Goal: Task Accomplishment & Management: Manage account settings

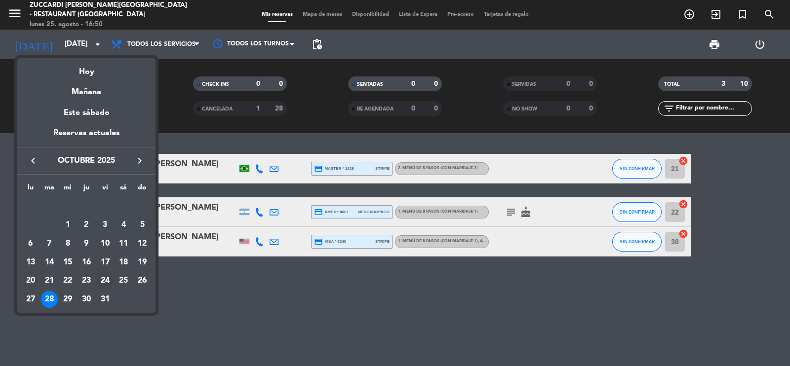
click at [103, 282] on div "24" at bounding box center [105, 280] width 17 height 17
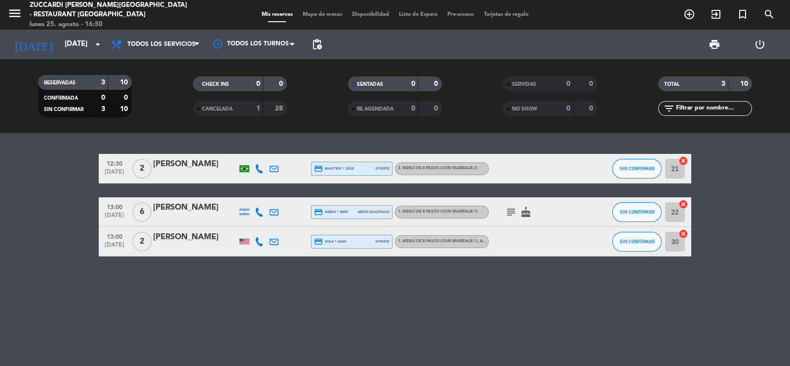
type input "[DATE]"
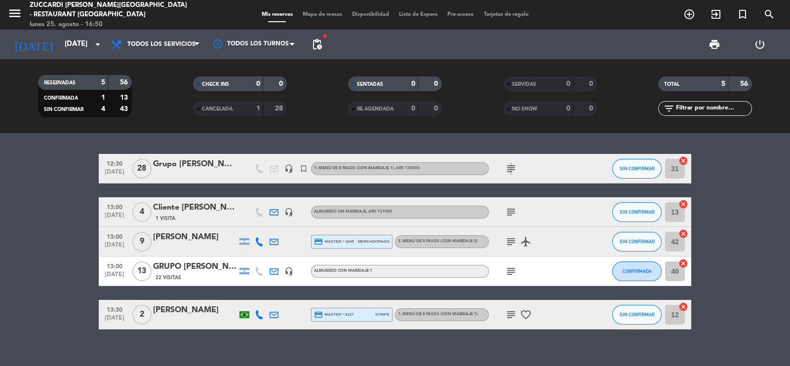
click at [508, 168] on icon "subject" at bounding box center [511, 169] width 12 height 12
click at [7, 7] on div "menu MENU Zuccardi [PERSON_NAME][GEOGRAPHIC_DATA] - Restaurant [GEOGRAPHIC_DATA…" at bounding box center [98, 14] width 197 height 29
click at [17, 12] on icon "menu" at bounding box center [14, 13] width 15 height 15
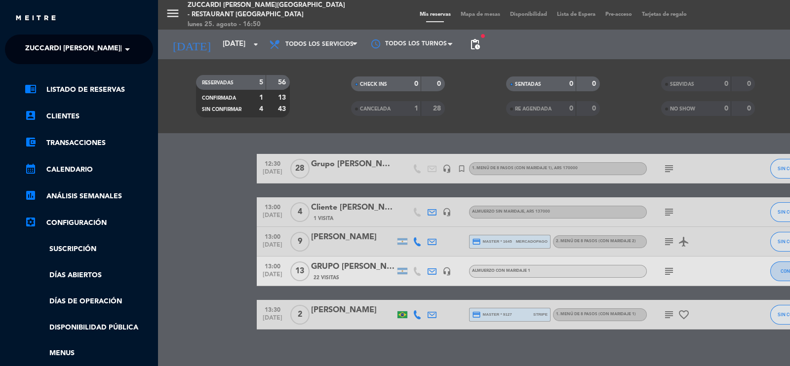
click at [44, 46] on span "Zuccardi [PERSON_NAME][GEOGRAPHIC_DATA] - Restaurant [GEOGRAPHIC_DATA]" at bounding box center [172, 49] width 294 height 21
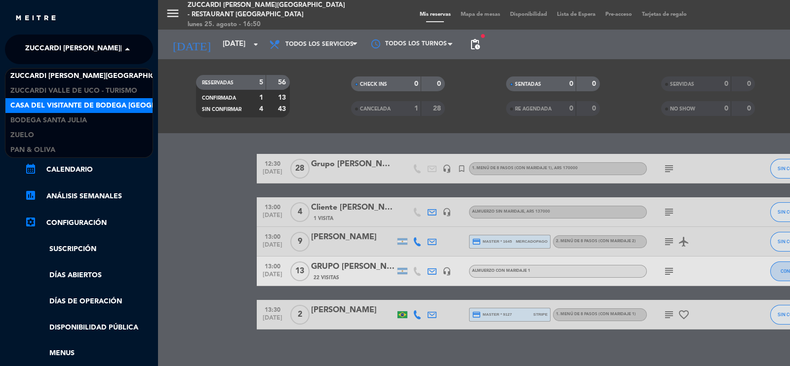
click at [54, 106] on span "Casa del Visitante de Bodega [GEOGRAPHIC_DATA][PERSON_NAME]" at bounding box center [134, 105] width 248 height 11
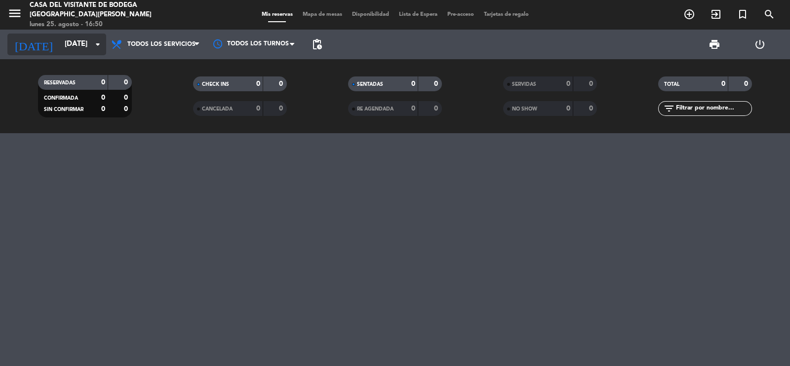
click at [60, 38] on input "[DATE]" at bounding box center [107, 44] width 95 height 19
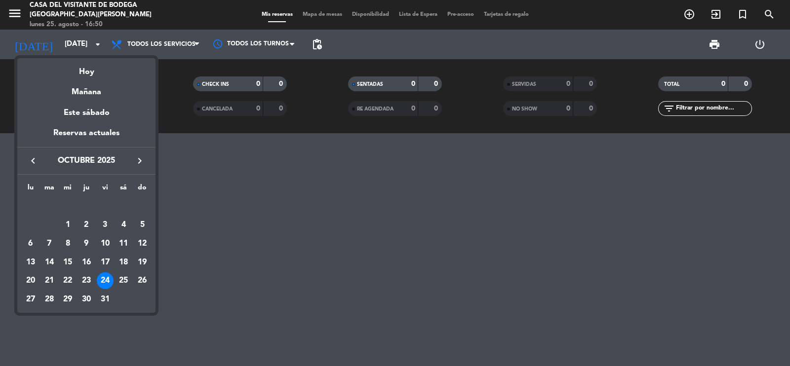
drag, startPoint x: 108, startPoint y: 281, endPoint x: 113, endPoint y: 281, distance: 5.4
click at [110, 281] on div "24" at bounding box center [105, 280] width 17 height 17
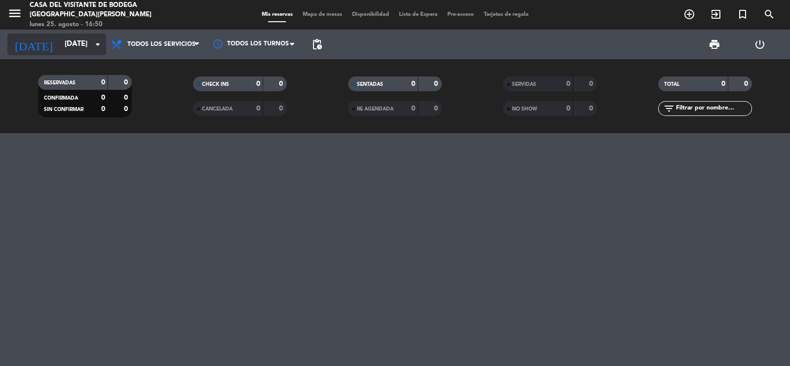
click at [63, 49] on input "[DATE]" at bounding box center [107, 44] width 95 height 19
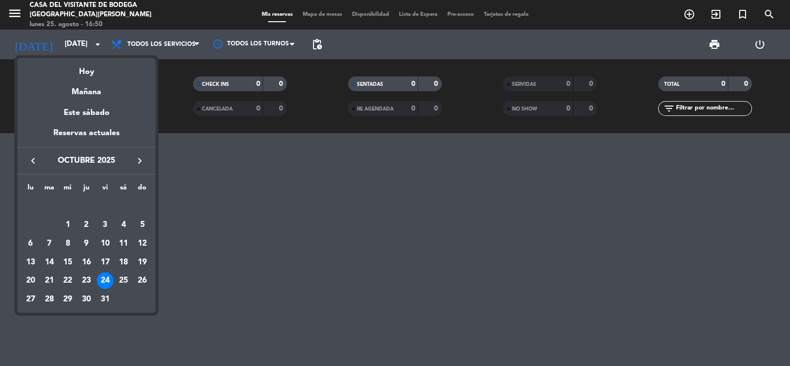
click at [103, 282] on div "24" at bounding box center [105, 280] width 17 height 17
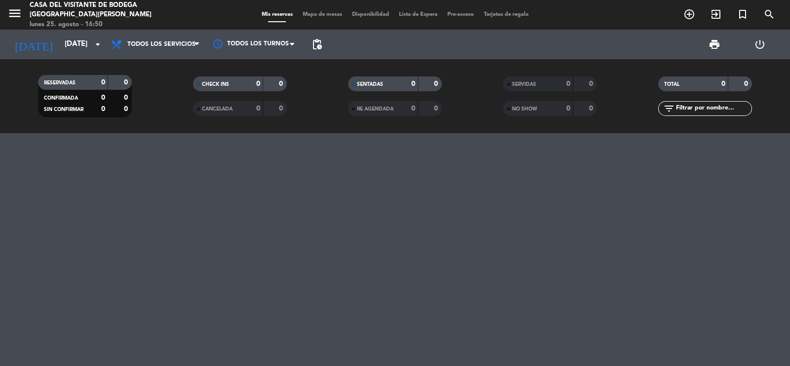
click at [94, 230] on div at bounding box center [395, 249] width 790 height 233
click at [15, 17] on icon "menu" at bounding box center [14, 13] width 15 height 15
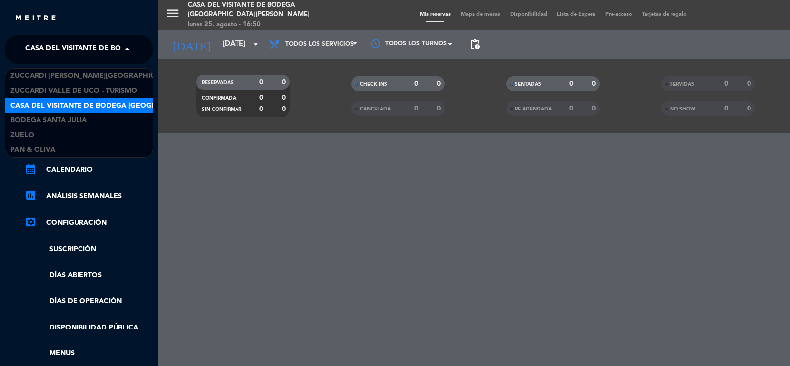
click at [49, 45] on span "Casa del Visitante de Bodega [GEOGRAPHIC_DATA][PERSON_NAME]" at bounding box center [149, 49] width 248 height 21
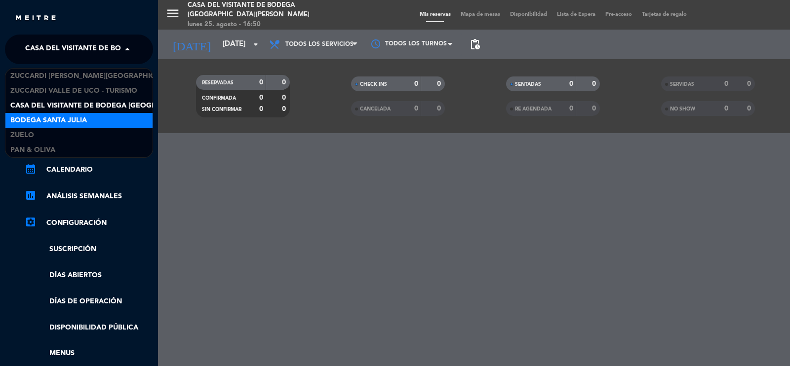
click at [52, 122] on span "Bodega Santa Julia" at bounding box center [48, 120] width 76 height 11
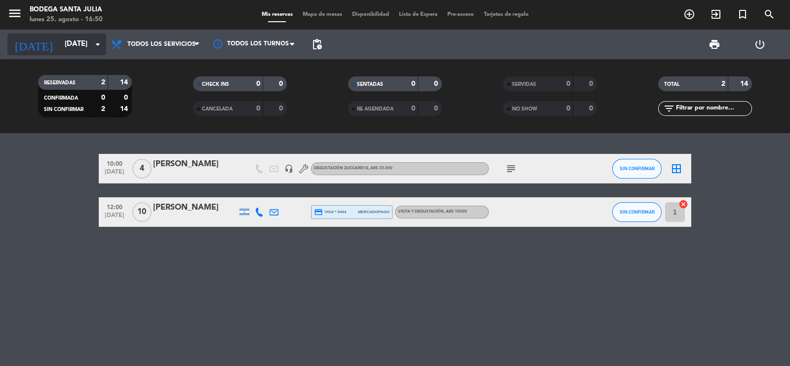
click at [76, 44] on input "[DATE]" at bounding box center [107, 44] width 95 height 19
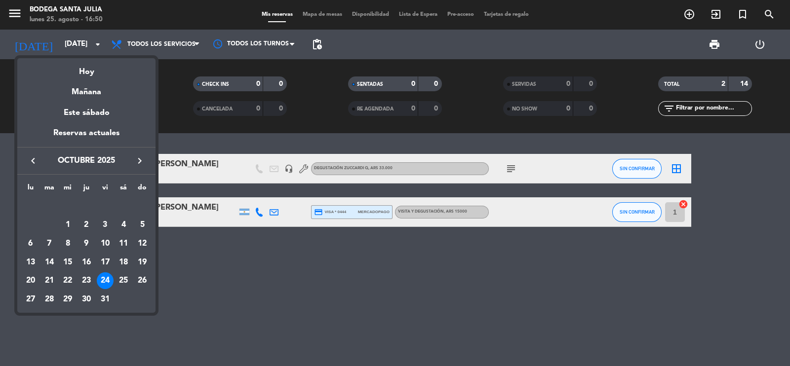
drag, startPoint x: 108, startPoint y: 281, endPoint x: 107, endPoint y: 276, distance: 5.0
click at [107, 277] on div "24" at bounding box center [105, 280] width 17 height 17
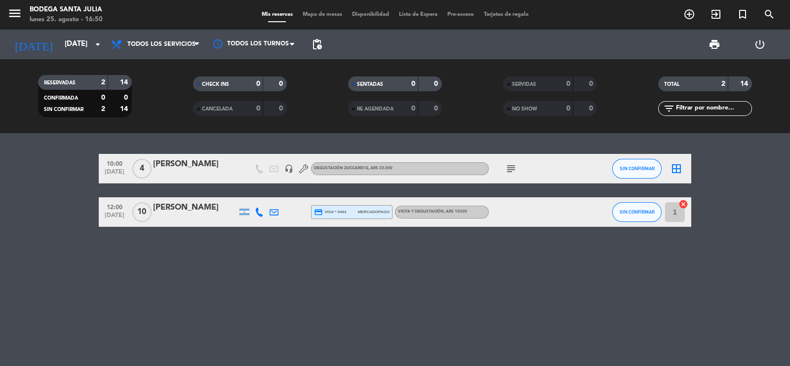
drag, startPoint x: 4, startPoint y: 9, endPoint x: 24, endPoint y: 23, distance: 24.1
click at [11, 14] on div "menu Bodega Santa [PERSON_NAME] [DATE] 25. agosto - 16:50" at bounding box center [98, 14] width 197 height 23
click at [17, 11] on icon "menu" at bounding box center [14, 13] width 15 height 15
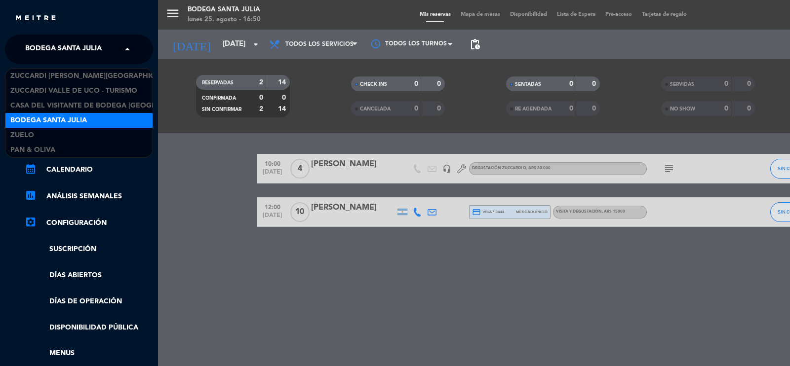
drag, startPoint x: 54, startPoint y: 50, endPoint x: 46, endPoint y: 40, distance: 12.3
click at [54, 48] on span "Bodega Santa Julia" at bounding box center [63, 49] width 76 height 21
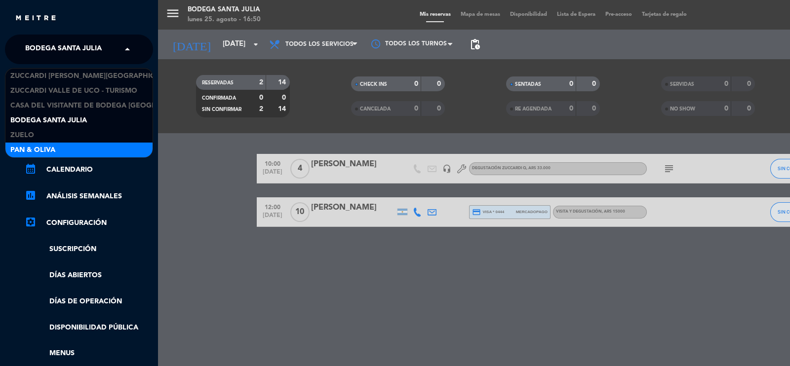
click at [61, 149] on div "Pan & Oliva" at bounding box center [78, 150] width 147 height 15
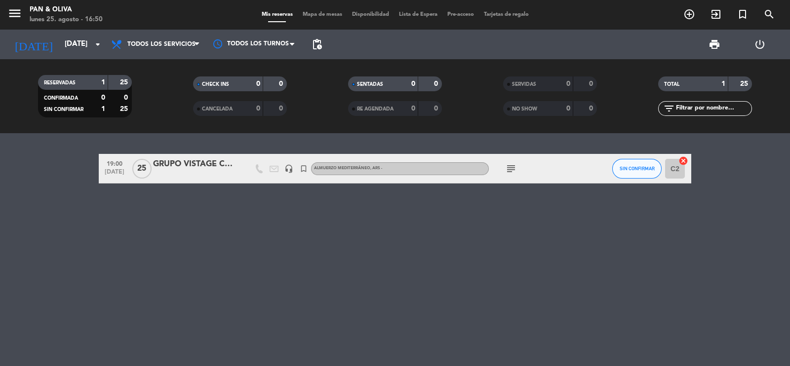
click at [509, 163] on icon "subject" at bounding box center [511, 169] width 12 height 12
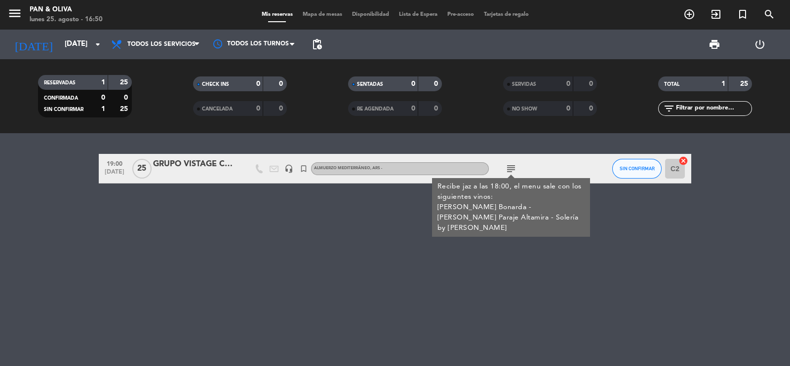
click at [176, 168] on div "GRUPO VISTAGE CON JAZ" at bounding box center [195, 164] width 84 height 13
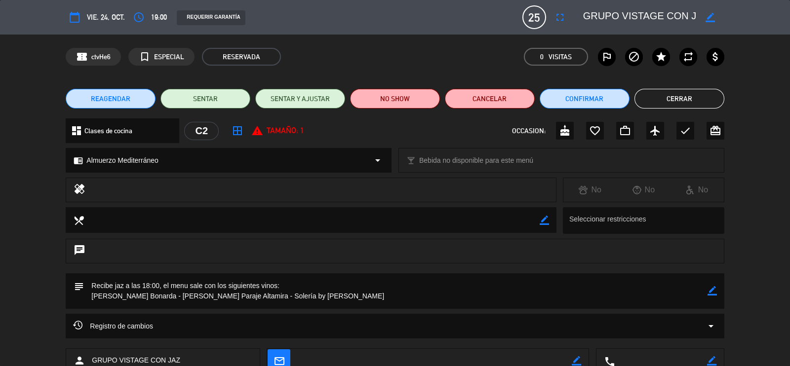
click at [714, 290] on icon "border_color" at bounding box center [711, 290] width 9 height 9
click at [714, 290] on icon at bounding box center [711, 290] width 9 height 9
click at [695, 92] on button "Cerrar" at bounding box center [679, 99] width 90 height 20
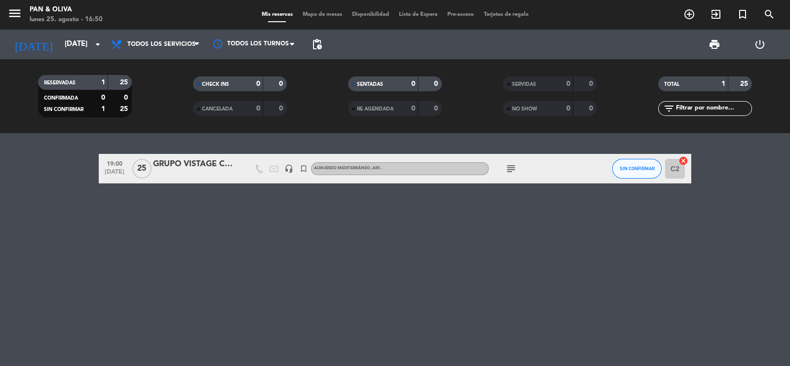
click at [187, 166] on div "GRUPO VISTAGE CON JAZ" at bounding box center [195, 164] width 84 height 13
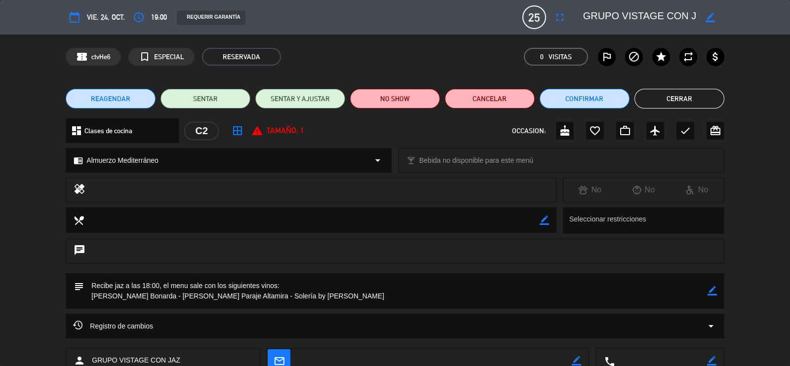
click at [583, 328] on div "Registro de cambios arrow_drop_down" at bounding box center [394, 326] width 643 height 12
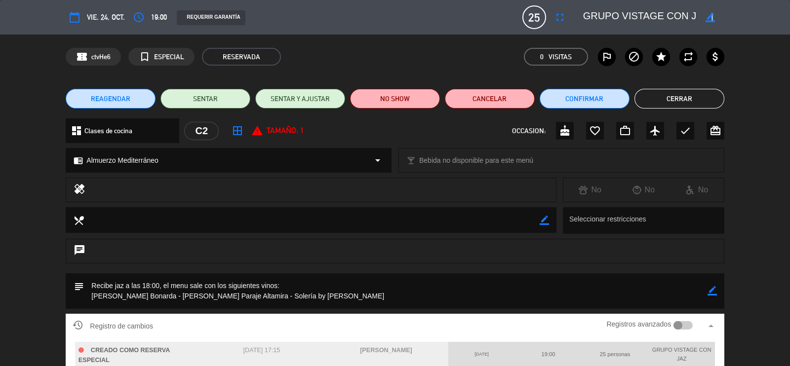
drag, startPoint x: 712, startPoint y: 16, endPoint x: 688, endPoint y: 15, distance: 23.7
click at [709, 16] on icon "border_color" at bounding box center [709, 17] width 9 height 9
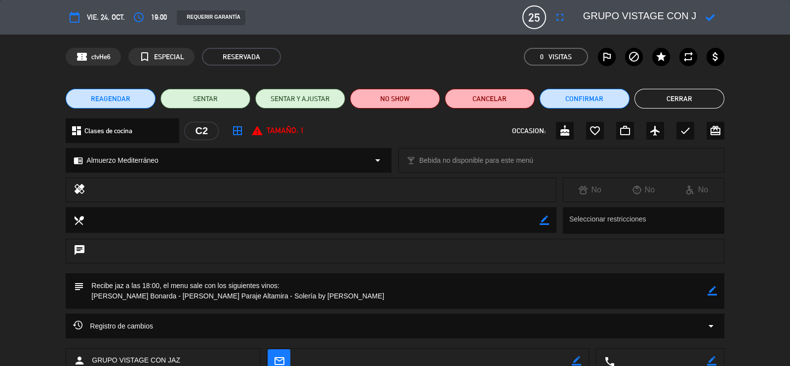
scroll to position [0, 12]
click at [585, 18] on textarea at bounding box center [639, 17] width 113 height 18
click at [649, 14] on textarea at bounding box center [639, 17] width 113 height 18
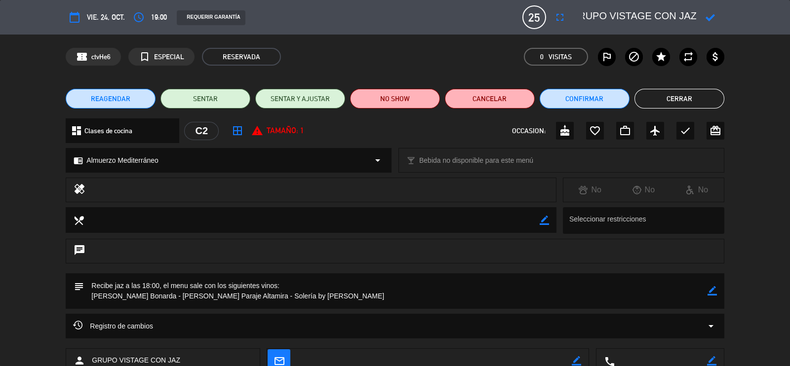
click at [650, 13] on textarea at bounding box center [639, 17] width 113 height 18
drag, startPoint x: 650, startPoint y: 13, endPoint x: 535, endPoint y: 13, distance: 115.5
click at [535, 13] on div "calendar_today vie. 24, oct. access_time 19:00 REQUERIR GARANTÍA 25 GRUPO VISTA…" at bounding box center [395, 17] width 658 height 24
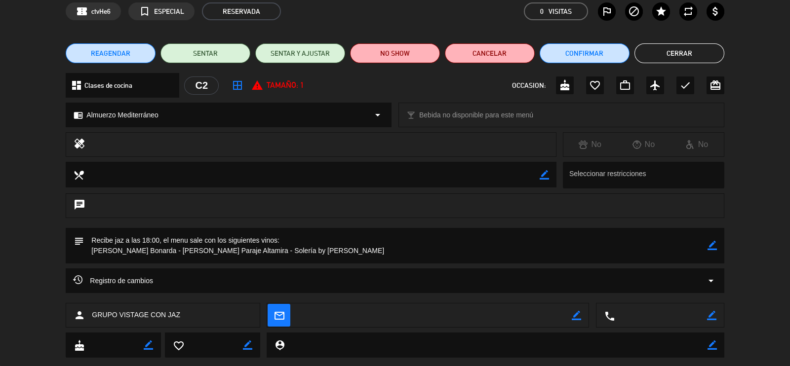
scroll to position [61, 0]
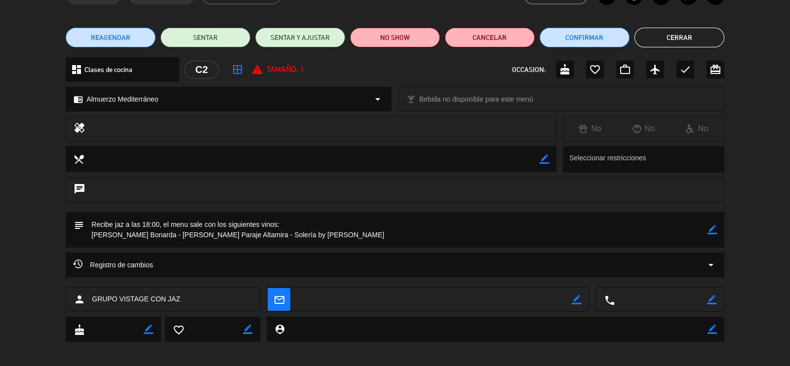
click at [259, 265] on div "Registro de cambios arrow_drop_down" at bounding box center [394, 265] width 643 height 12
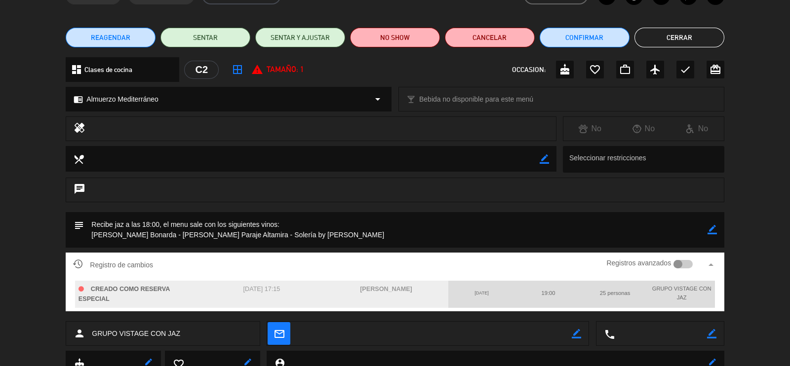
drag, startPoint x: 227, startPoint y: 287, endPoint x: 352, endPoint y: 269, distance: 125.7
click at [291, 290] on div "[DATE] 17:15" at bounding box center [261, 294] width 124 height 27
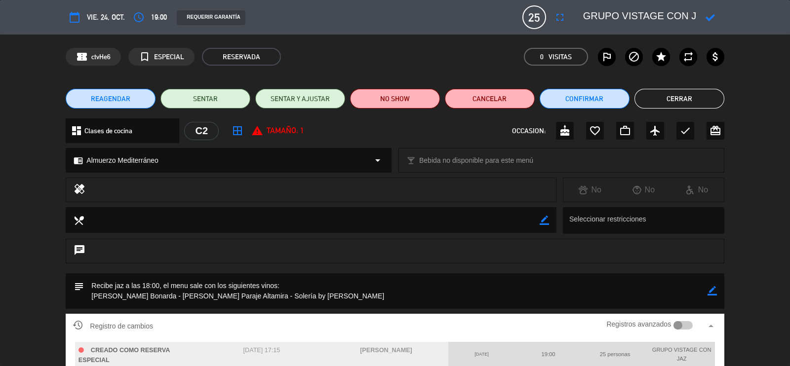
click at [632, 15] on textarea at bounding box center [639, 17] width 113 height 18
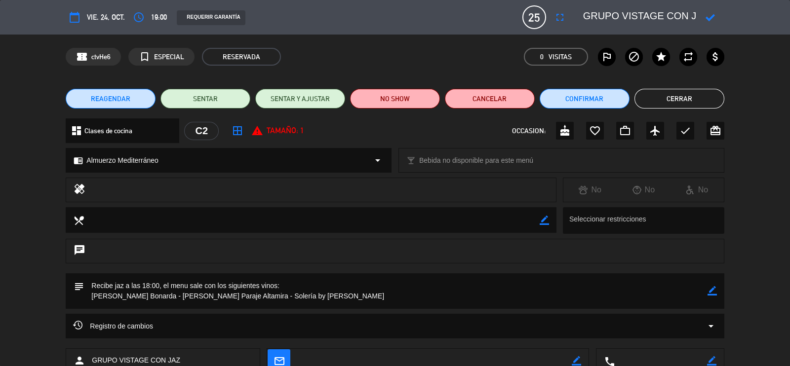
click at [632, 15] on textarea at bounding box center [639, 17] width 113 height 18
click at [239, 320] on div "Registro de cambios arrow_drop_down" at bounding box center [394, 326] width 643 height 12
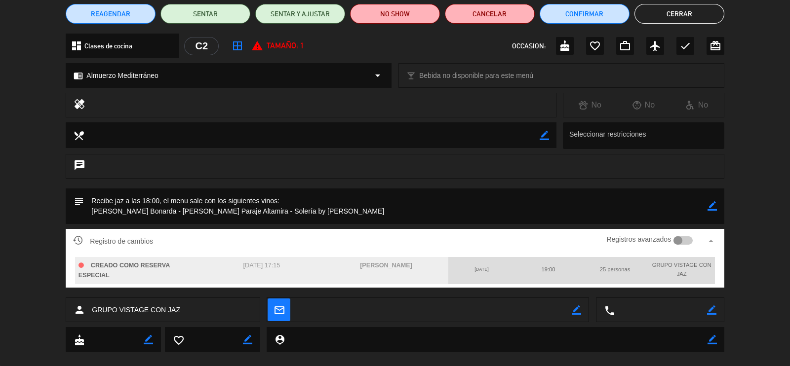
scroll to position [101, 0]
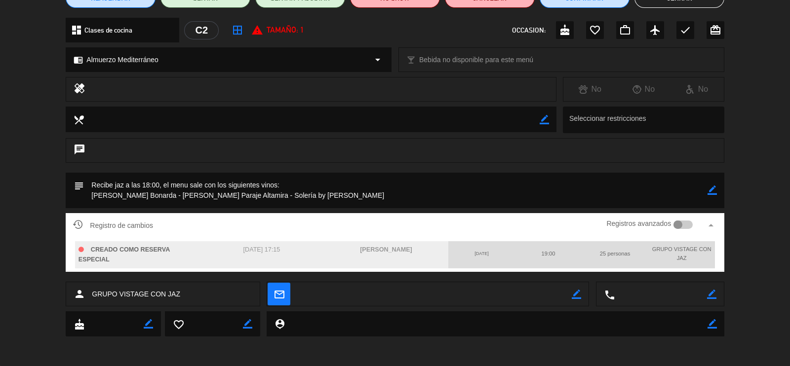
drag, startPoint x: 228, startPoint y: 249, endPoint x: 273, endPoint y: 251, distance: 44.5
click at [273, 251] on div "[DATE] 17:15" at bounding box center [261, 254] width 124 height 27
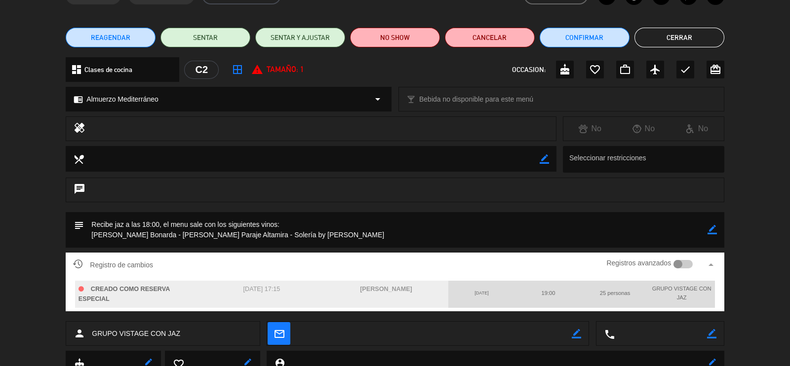
scroll to position [0, 0]
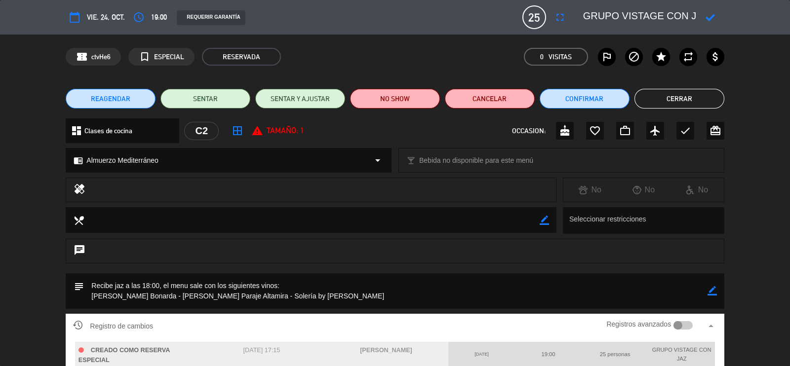
click at [706, 19] on icon at bounding box center [709, 17] width 9 height 9
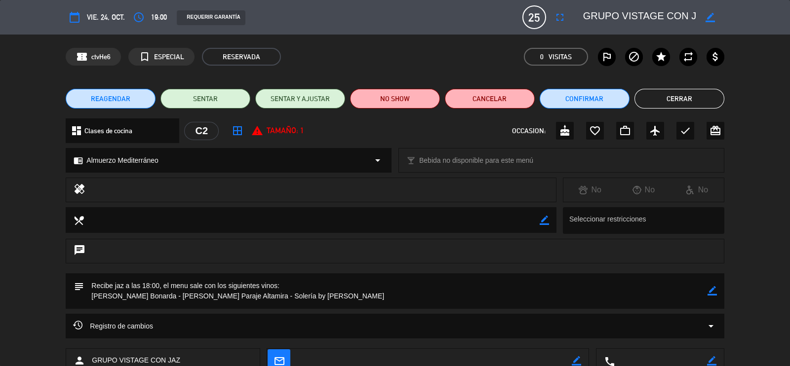
drag, startPoint x: 582, startPoint y: 15, endPoint x: 691, endPoint y: 16, distance: 109.6
click at [747, 16] on div "calendar_today vie. 24, oct. access_time 19:00 REQUERIR GARANTÍA 25 GRUPO VISTA…" at bounding box center [395, 17] width 790 height 35
click at [689, 16] on textarea at bounding box center [639, 17] width 113 height 18
drag, startPoint x: 689, startPoint y: 16, endPoint x: 684, endPoint y: 17, distance: 5.0
click at [686, 17] on textarea at bounding box center [639, 17] width 113 height 18
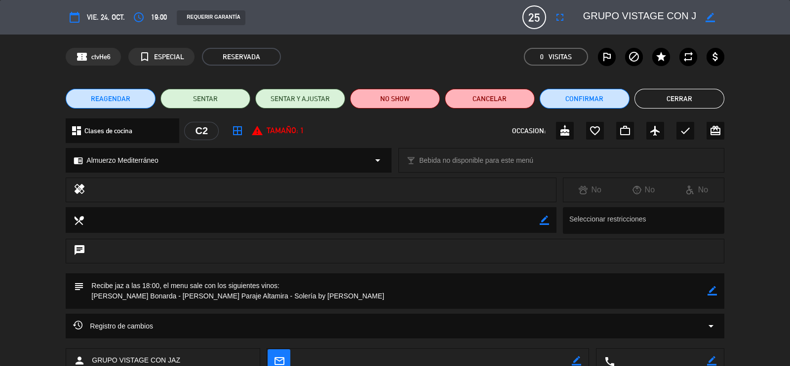
drag, startPoint x: 684, startPoint y: 17, endPoint x: 674, endPoint y: 16, distance: 10.4
click at [682, 17] on textarea at bounding box center [639, 17] width 113 height 18
click at [671, 16] on textarea at bounding box center [639, 17] width 113 height 18
drag, startPoint x: 664, startPoint y: 13, endPoint x: 621, endPoint y: 20, distance: 43.4
click at [621, 20] on textarea at bounding box center [639, 17] width 113 height 18
